Goal: Navigation & Orientation: Understand site structure

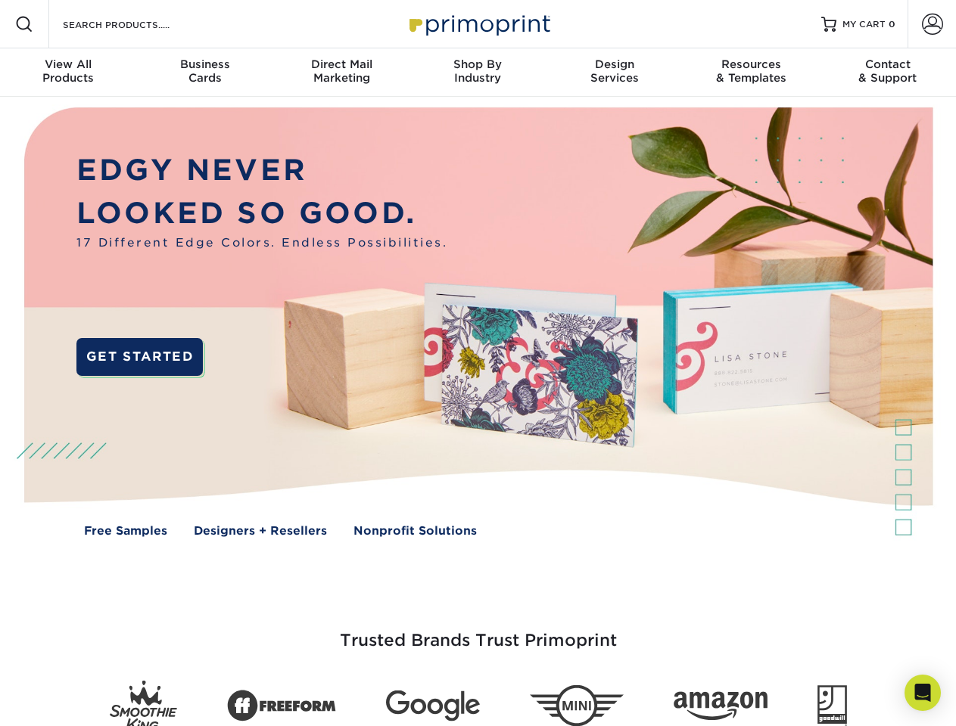
click at [477, 363] on img at bounding box center [478, 333] width 946 height 473
click at [24, 24] on span at bounding box center [24, 24] width 18 height 18
click at [931, 24] on span at bounding box center [932, 24] width 21 height 21
click at [68, 73] on div "View All Products" at bounding box center [68, 70] width 136 height 27
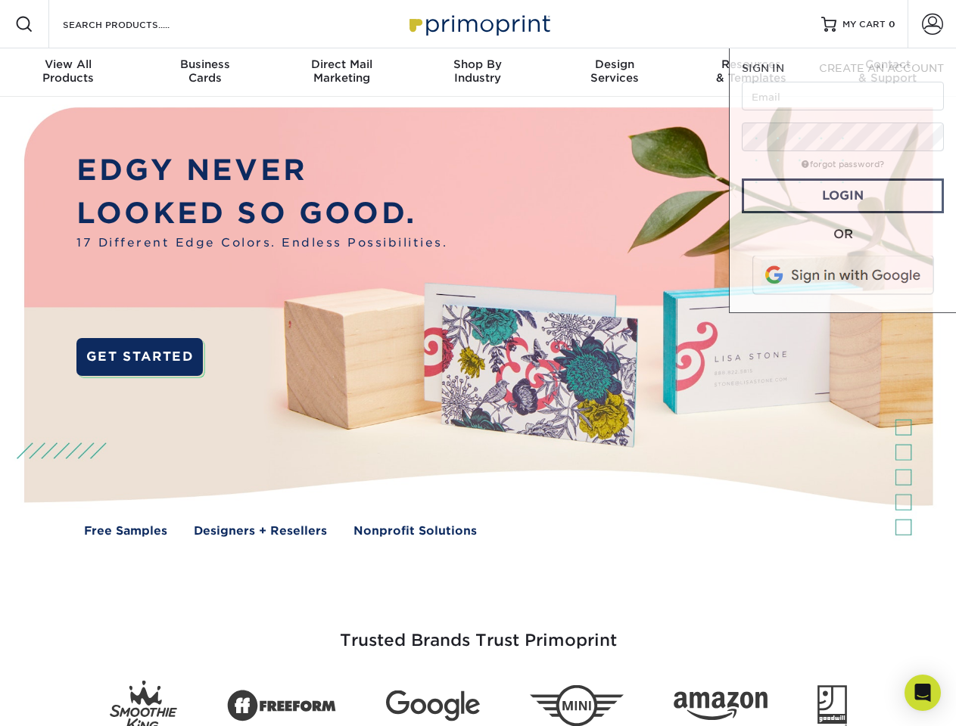
click at [204, 73] on div "Business Cards" at bounding box center [204, 70] width 136 height 27
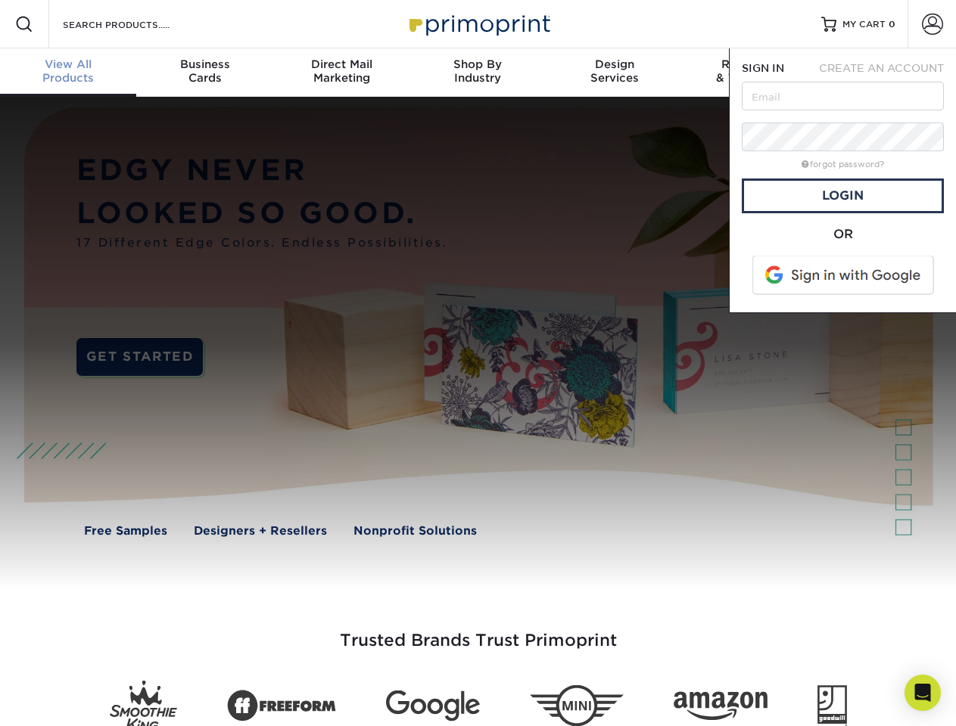
click at [341, 73] on div "Direct Mail Marketing" at bounding box center [341, 70] width 136 height 27
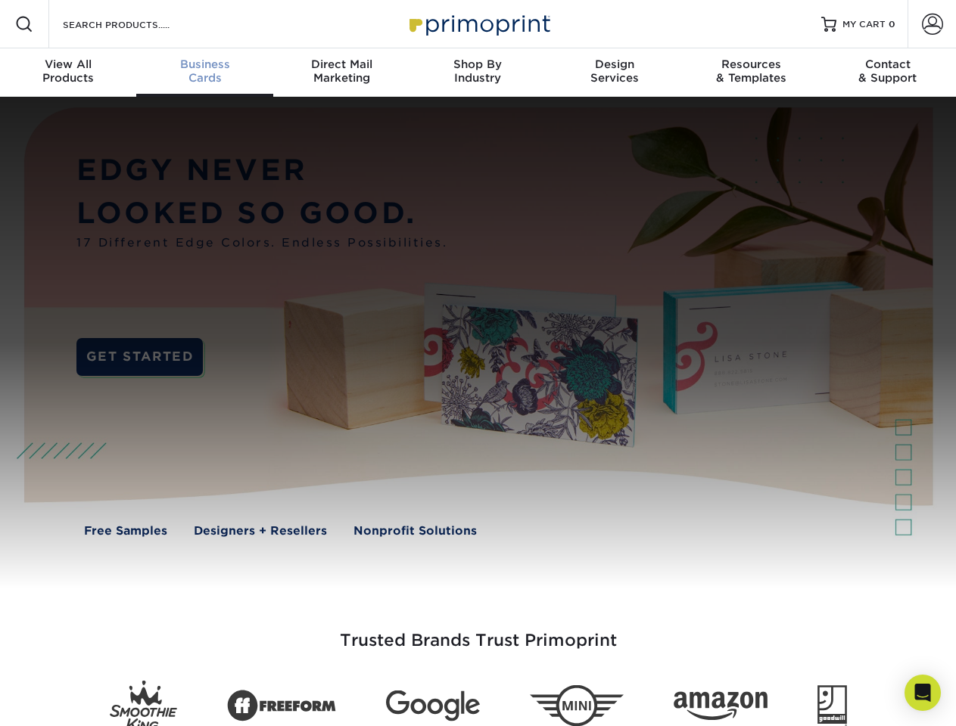
click at [477, 73] on div "Shop By Industry" at bounding box center [477, 70] width 136 height 27
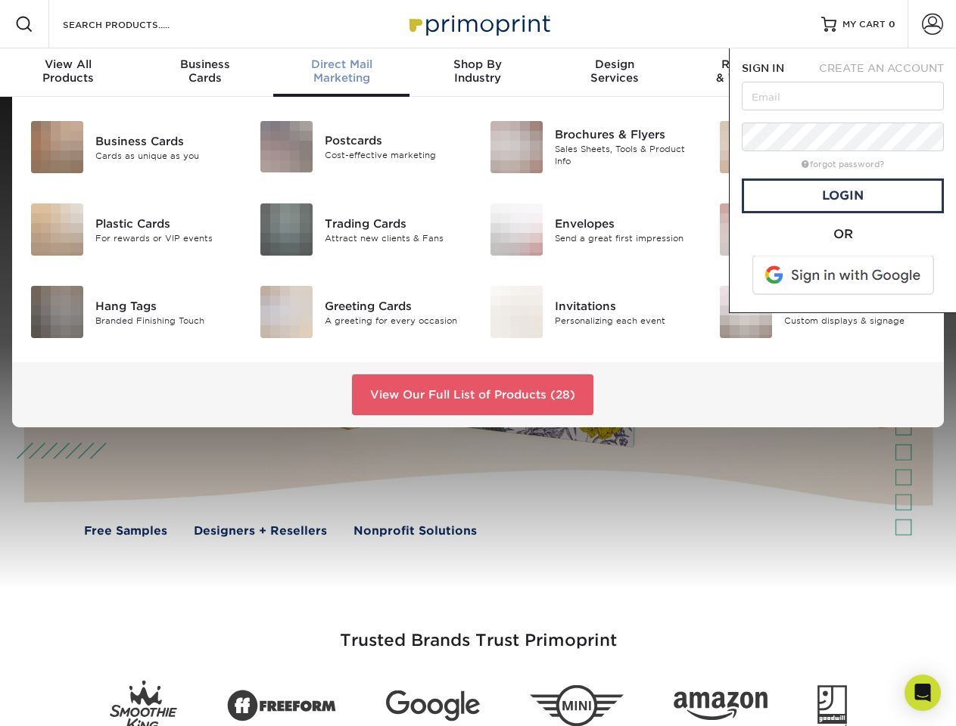
click at [614, 73] on div "Design Services" at bounding box center [614, 70] width 136 height 27
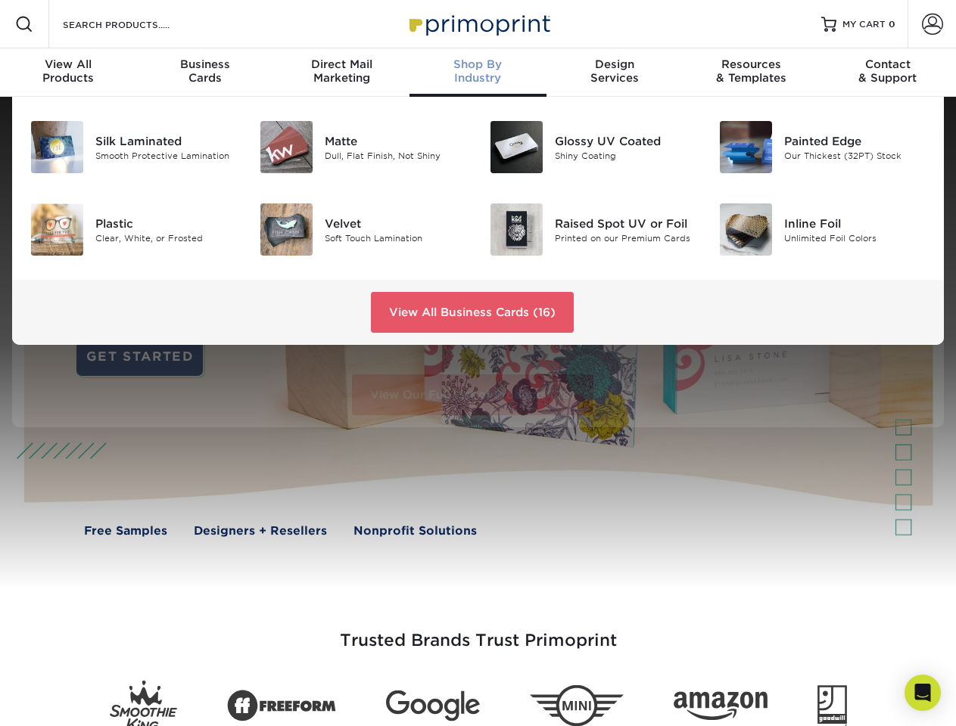
click at [751, 73] on span "SIGN IN" at bounding box center [762, 68] width 42 height 12
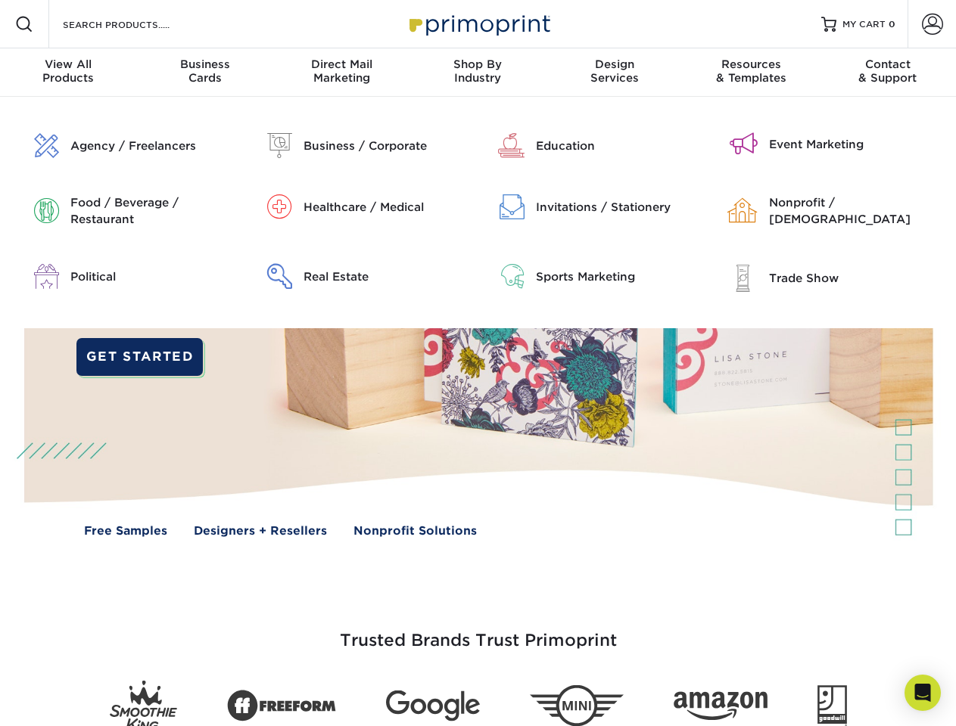
click at [887, 73] on div "Contact & Support" at bounding box center [887, 70] width 136 height 27
